Goal: Contribute content

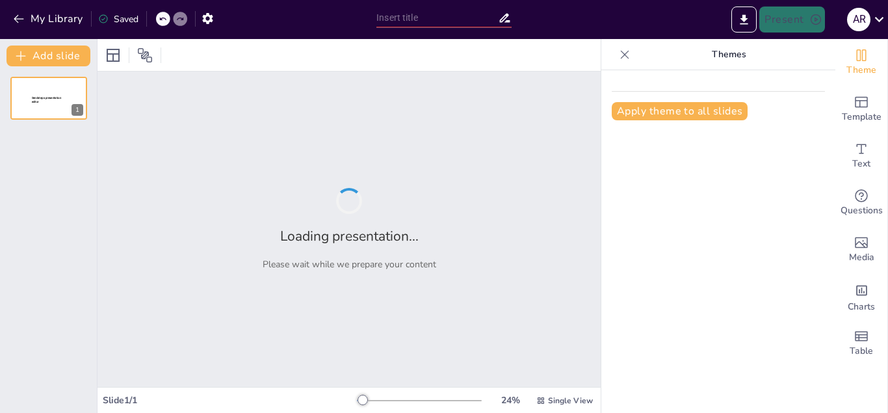
type input "Car Wash ProMat: Your Go-To Spot for a Sparkling Clean!"
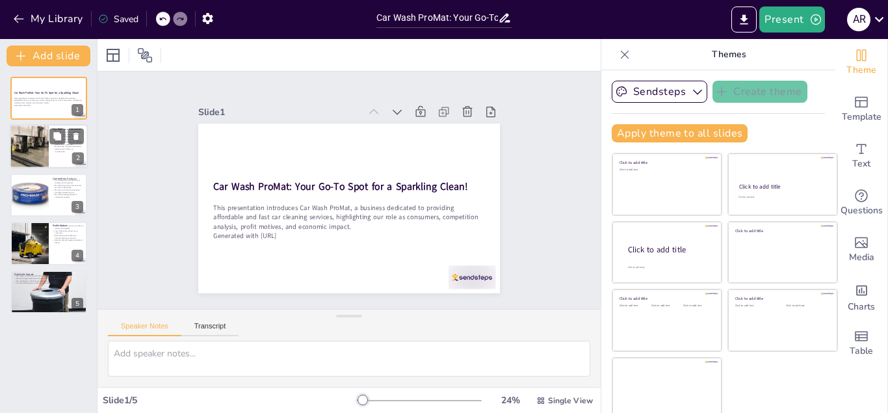
click at [39, 126] on div "Our Role as a Consumer We cater to customer needs with affordable and fast serv…" at bounding box center [49, 147] width 78 height 44
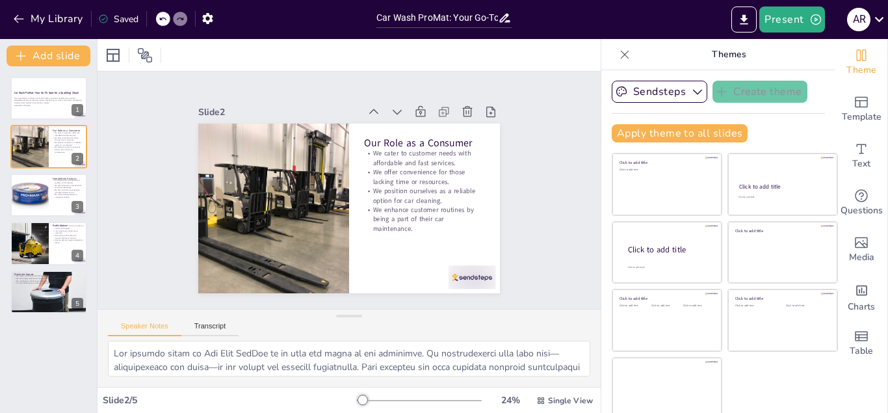
click at [40, 173] on div "Car Wash ProMat: Your Go-To Spot for a Sparkling Clean! This presentation intro…" at bounding box center [48, 195] width 97 height 237
click at [59, 189] on icon at bounding box center [57, 184] width 9 height 9
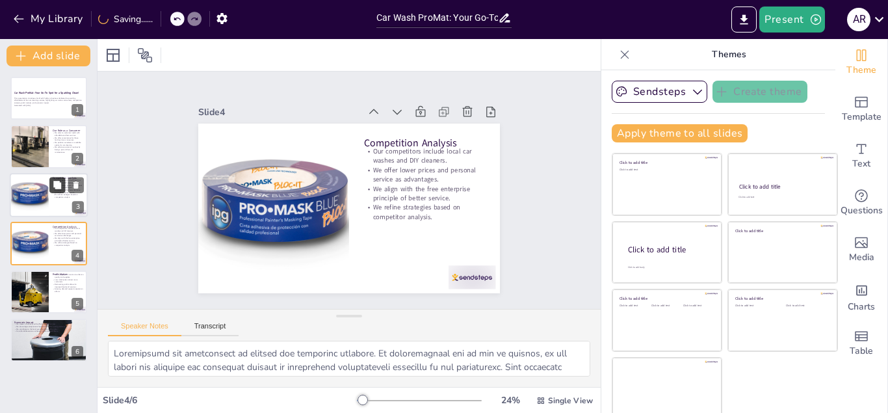
click at [57, 181] on icon at bounding box center [57, 184] width 9 height 9
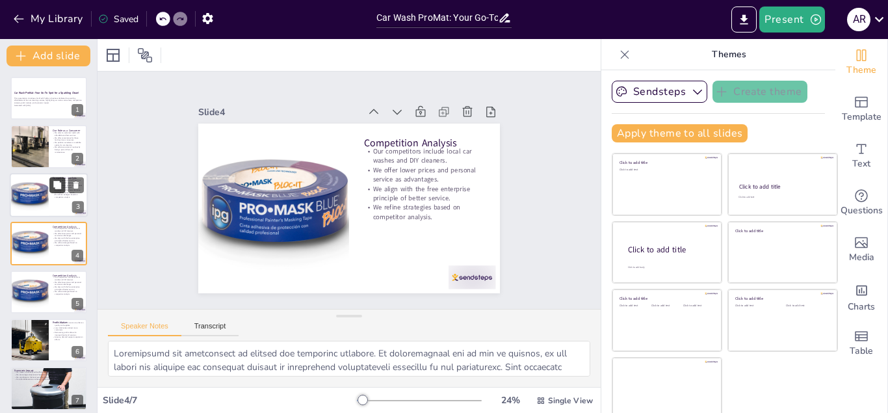
scroll to position [4, 0]
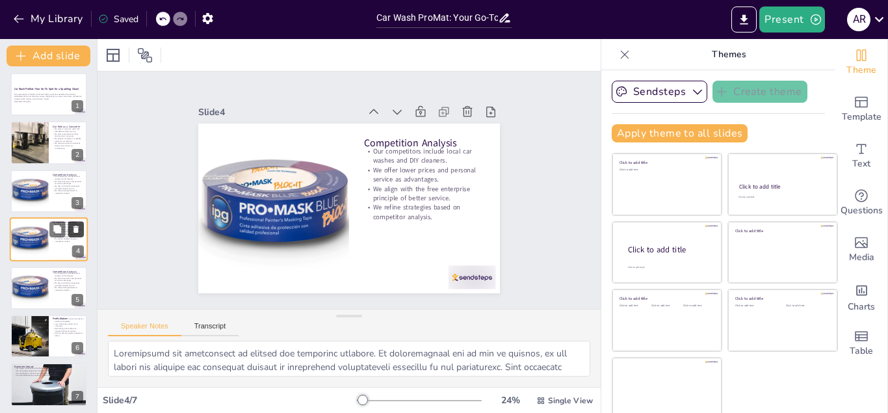
click at [78, 226] on icon at bounding box center [76, 229] width 9 height 9
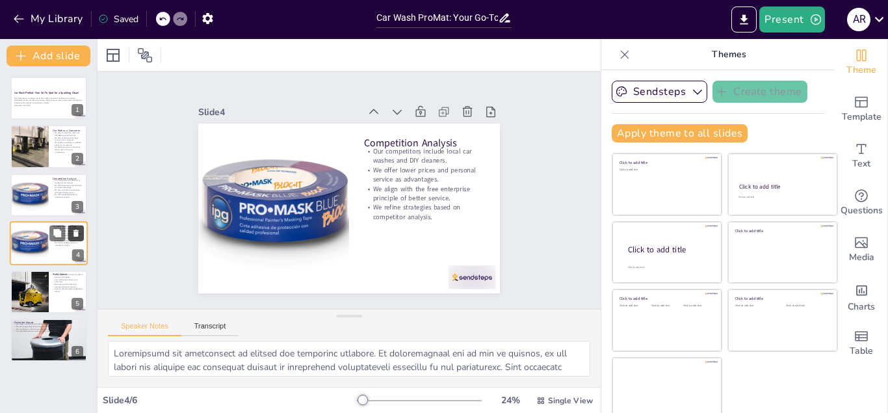
scroll to position [0, 0]
click at [78, 226] on button at bounding box center [76, 234] width 16 height 16
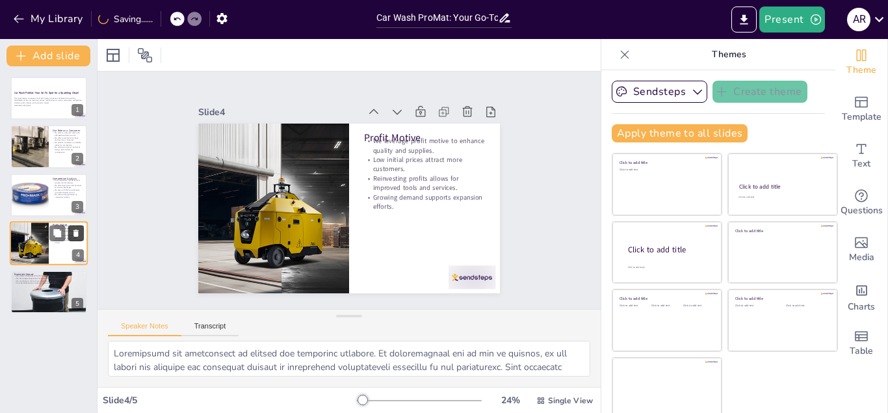
type textarea "Profit motive is essential for growth. By using our profits wisely, we can cont…"
click at [36, 94] on strong "Car Wash ProMat: Your Go-To Spot for a Sparkling Clean!" at bounding box center [47, 92] width 66 height 3
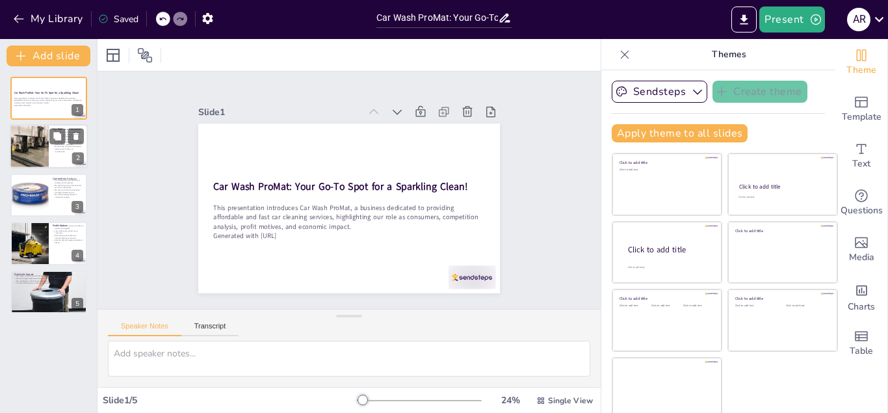
click at [25, 136] on div at bounding box center [29, 147] width 59 height 44
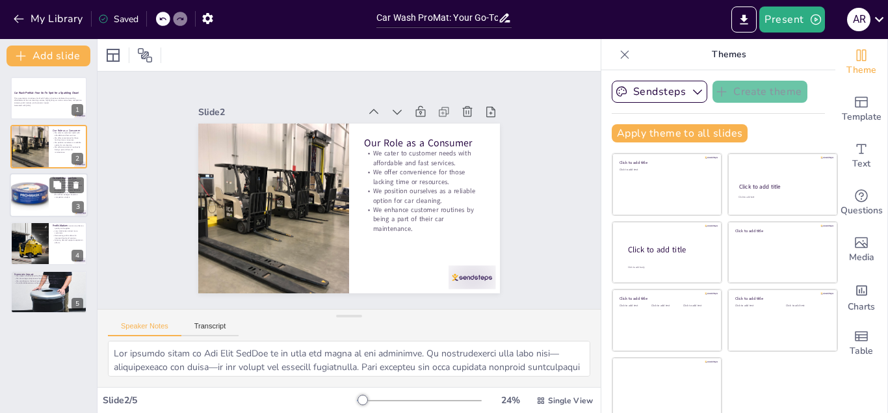
click at [32, 198] on div at bounding box center [29, 195] width 44 height 44
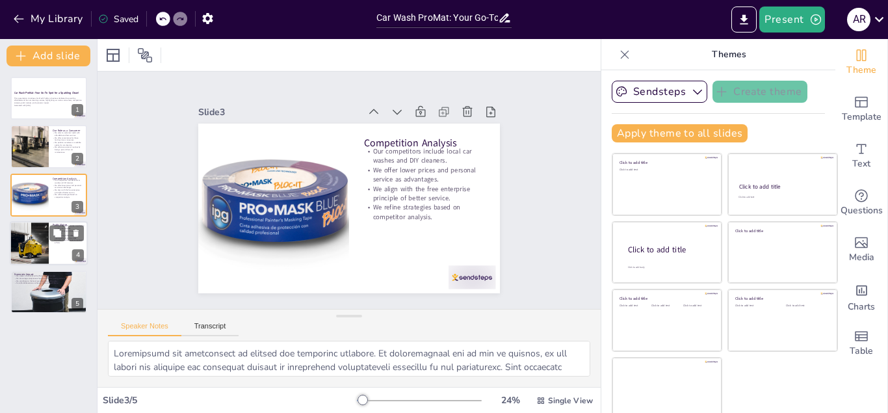
click at [40, 237] on div at bounding box center [29, 243] width 68 height 44
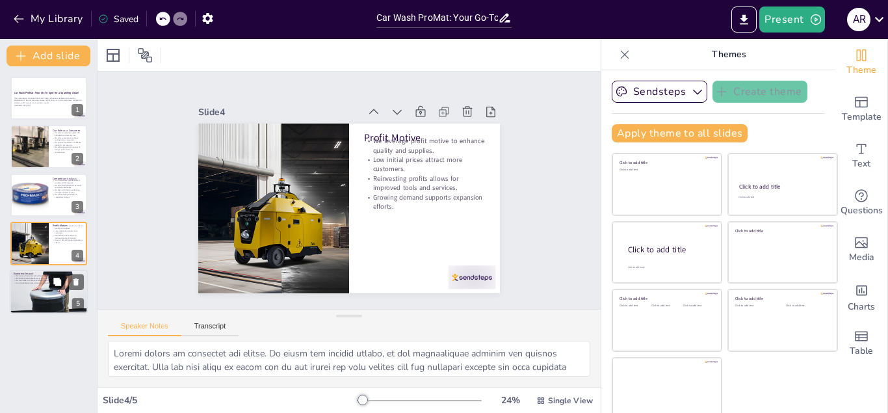
click at [38, 286] on div at bounding box center [49, 292] width 78 height 78
type textarea "Establishing a self-sufficient business is crucial for long-term sustainability…"
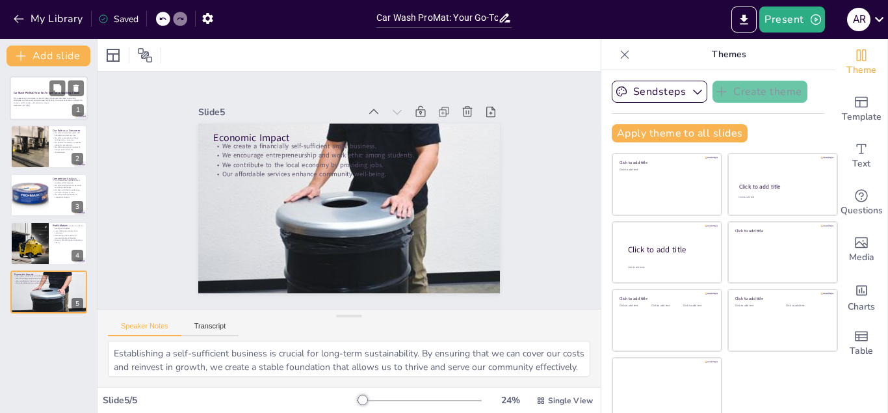
click at [47, 103] on p "This presentation introduces Car Wash ProMat, a business dedicated to providing…" at bounding box center [49, 100] width 70 height 7
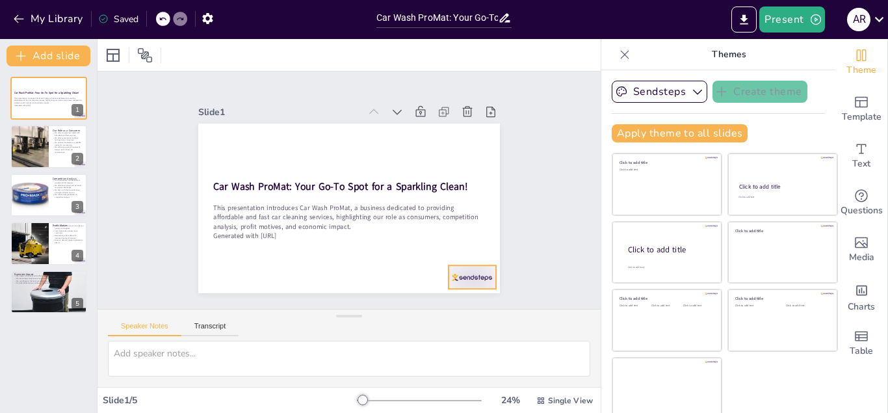
click at [423, 309] on div at bounding box center [397, 332] width 52 height 47
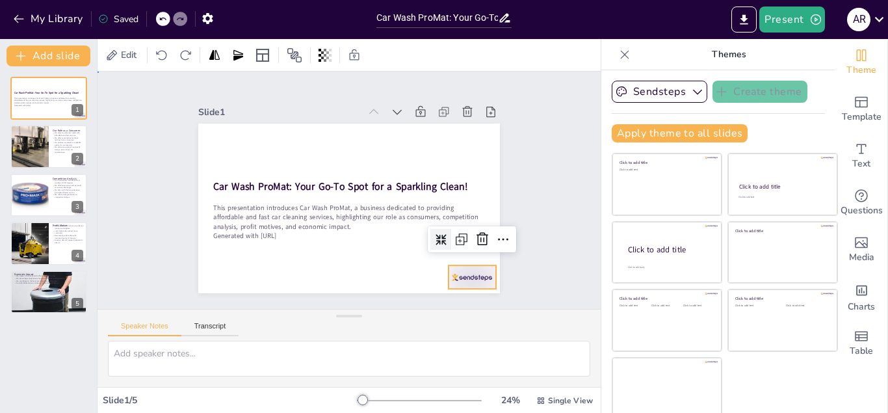
click at [147, 205] on div "Slide 1 Car Wash ProMat: Your Go-To Spot for a Sparkling Clean! This presentati…" at bounding box center [349, 189] width 557 height 421
click at [473, 197] on div at bounding box center [498, 172] width 51 height 49
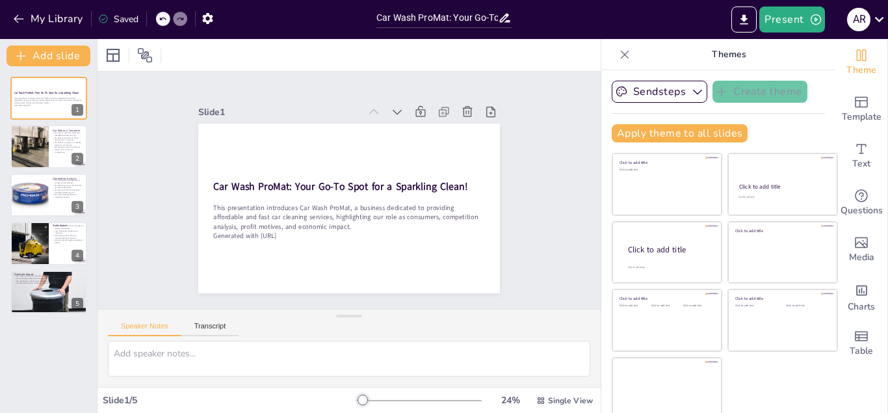
click at [120, 208] on div "Slide 1 Car Wash ProMat: Your Go-To Spot for a Sparkling Clean! This presentati…" at bounding box center [349, 190] width 552 height 382
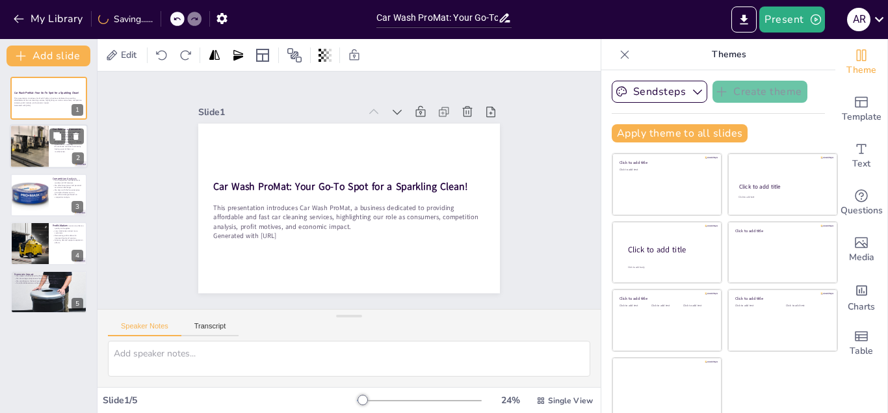
click at [56, 151] on p "We enhance customer routines by being a part of their car maintenance." at bounding box center [68, 149] width 31 height 7
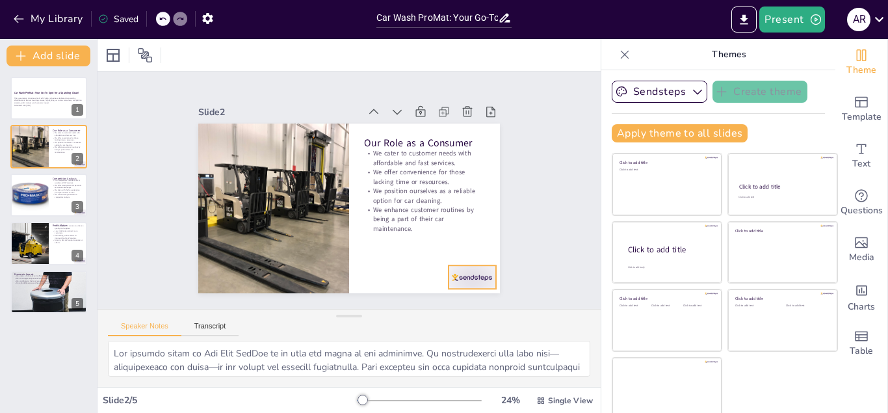
click at [424, 309] on div at bounding box center [398, 332] width 52 height 47
click at [47, 182] on div at bounding box center [29, 195] width 44 height 44
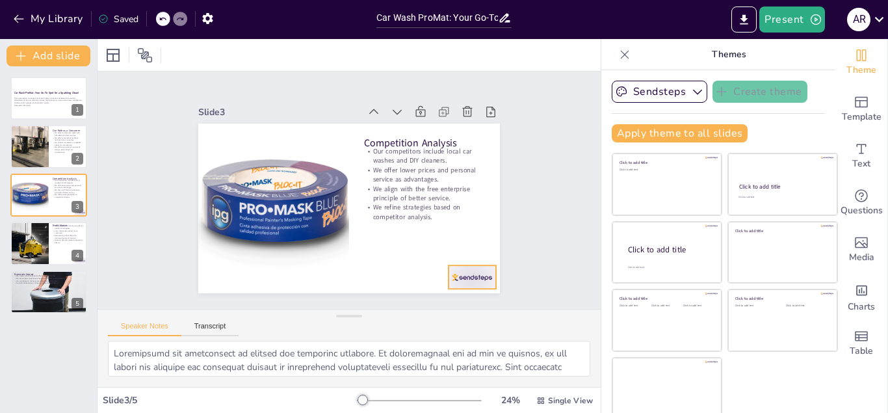
click at [274, 289] on div at bounding box center [261, 312] width 23 height 47
click at [48, 246] on div at bounding box center [29, 243] width 68 height 44
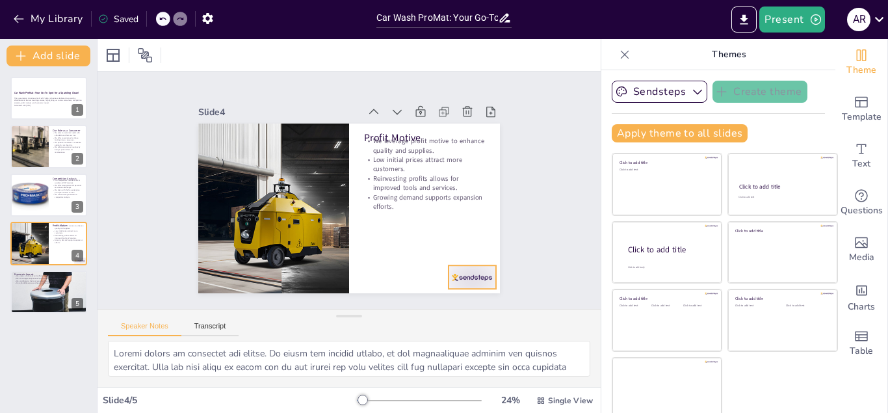
click at [408, 313] on div at bounding box center [382, 337] width 51 height 49
click at [57, 287] on button at bounding box center [57, 282] width 16 height 16
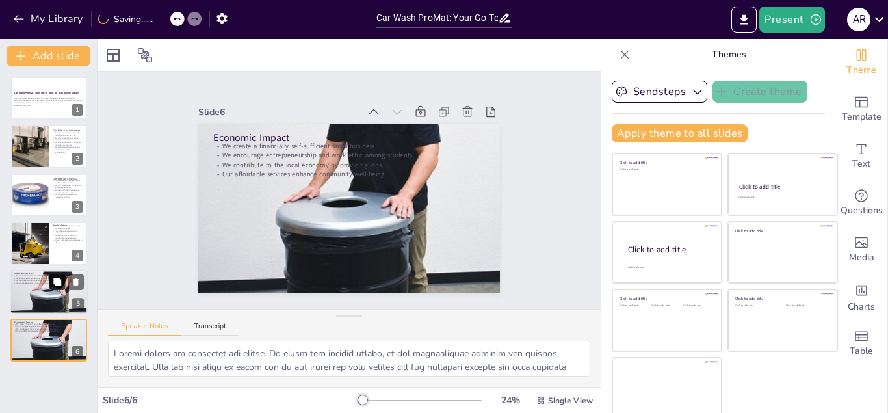
type textarea "Establishing a self-sufficient business is crucial for long-term sustainability…"
click at [60, 92] on icon at bounding box center [57, 88] width 9 height 9
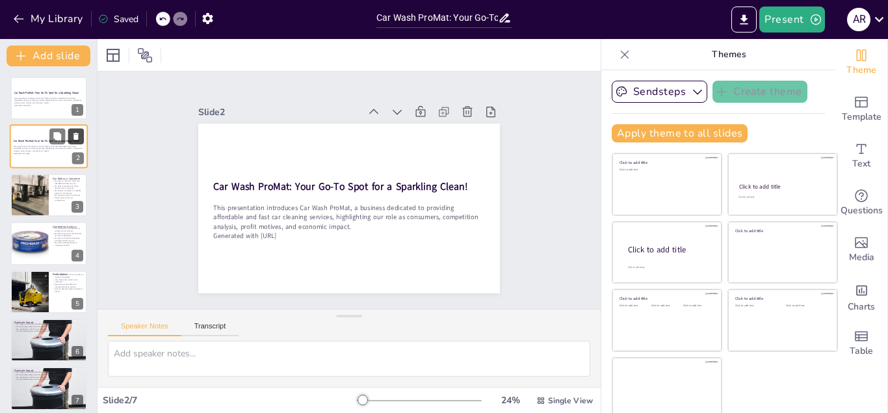
click at [77, 132] on icon at bounding box center [76, 136] width 9 height 9
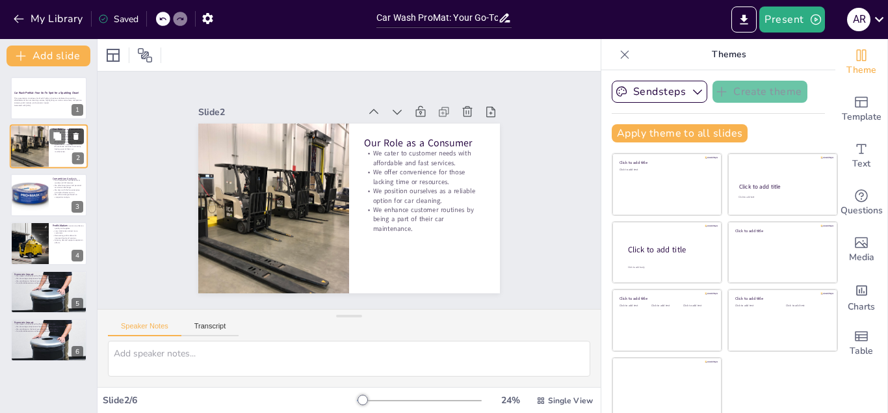
type textarea "Lor ipsumdo sitam co Adi Elit SedDoe te in utla etd magna al eni adminimve. Qu …"
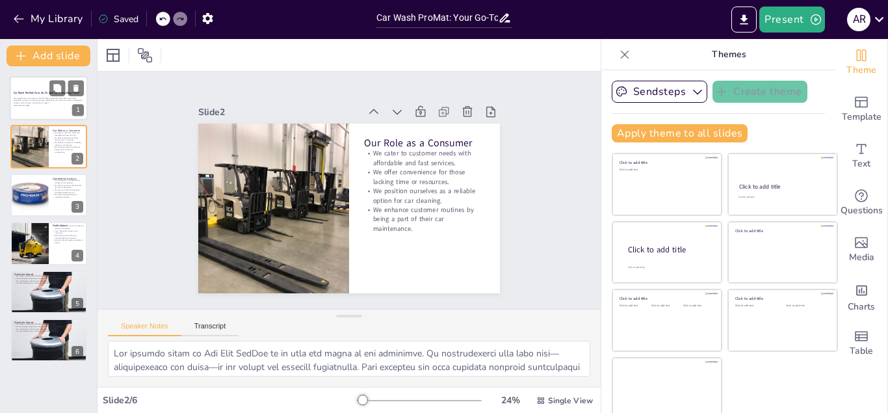
click at [51, 100] on p "This presentation introduces Car Wash ProMat, a business dedicated to providing…" at bounding box center [49, 100] width 70 height 7
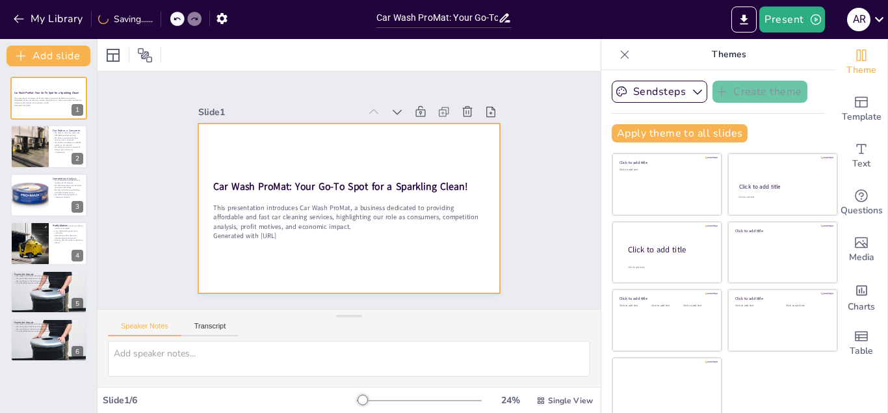
scroll to position [7, 0]
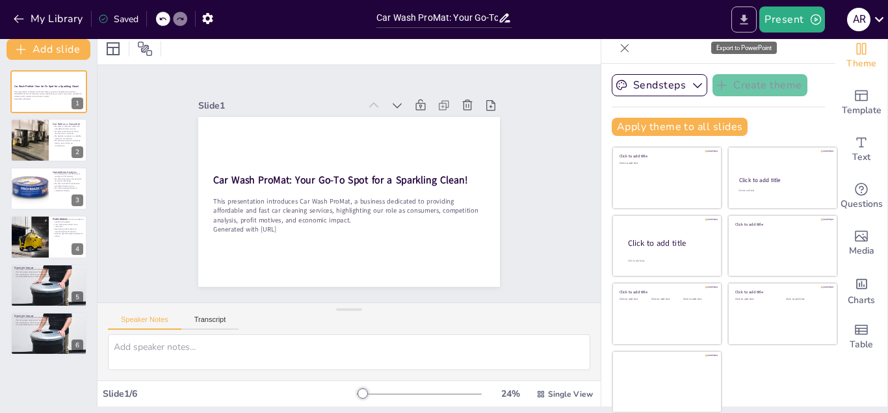
click at [746, 25] on icon "Export to PowerPoint" at bounding box center [744, 20] width 14 height 14
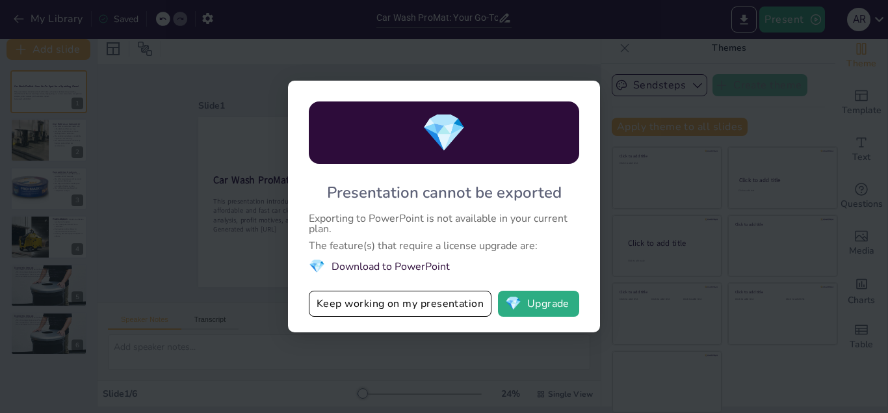
click at [668, 202] on div "💎 Presentation cannot be exported Exporting to PowerPoint is not available in y…" at bounding box center [444, 206] width 888 height 413
click at [615, 34] on div "💎 Presentation cannot be exported Exporting to PowerPoint is not available in y…" at bounding box center [444, 206] width 888 height 413
click at [438, 268] on li "💎 Download to PowerPoint" at bounding box center [444, 266] width 270 height 18
click at [438, 308] on button "Keep working on my presentation" at bounding box center [400, 304] width 183 height 26
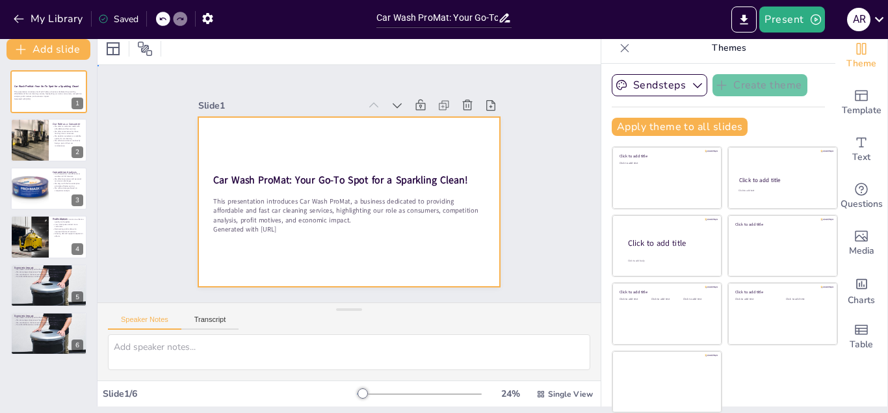
click at [206, 117] on div at bounding box center [338, 198] width 344 height 315
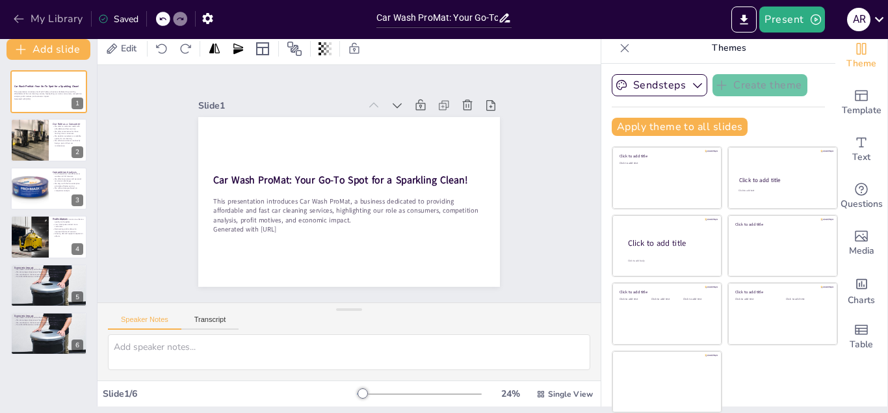
click at [13, 9] on button "My Library" at bounding box center [49, 18] width 79 height 21
